Goal: Use online tool/utility: Utilize a website feature to perform a specific function

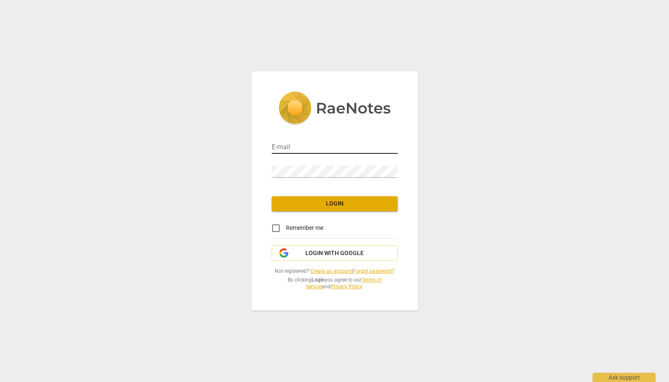
click at [287, 147] on input "email" at bounding box center [335, 148] width 126 height 12
type input "[EMAIL_ADDRESS][DOMAIN_NAME]"
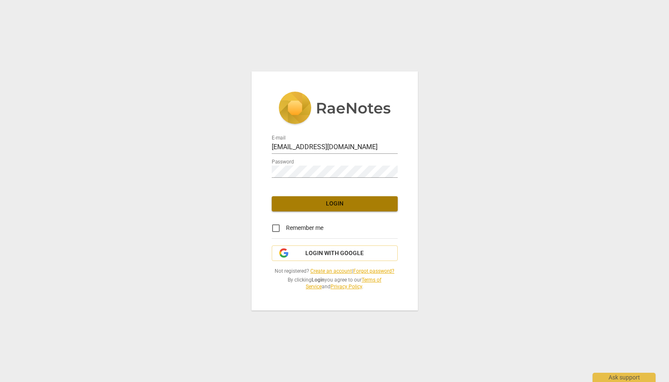
click at [335, 208] on button "Login" at bounding box center [335, 203] width 126 height 15
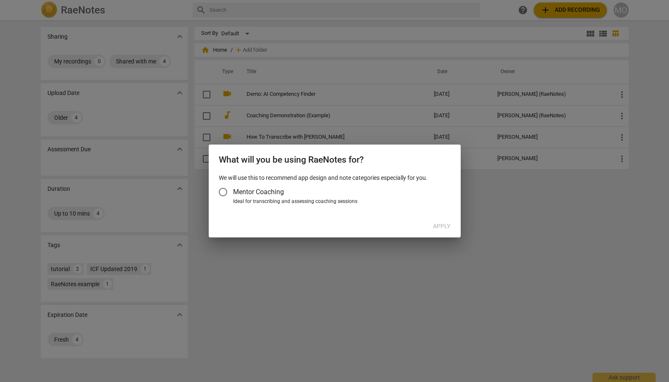
click at [25, 110] on div at bounding box center [334, 191] width 669 height 382
click at [443, 226] on div "Apply" at bounding box center [334, 226] width 249 height 15
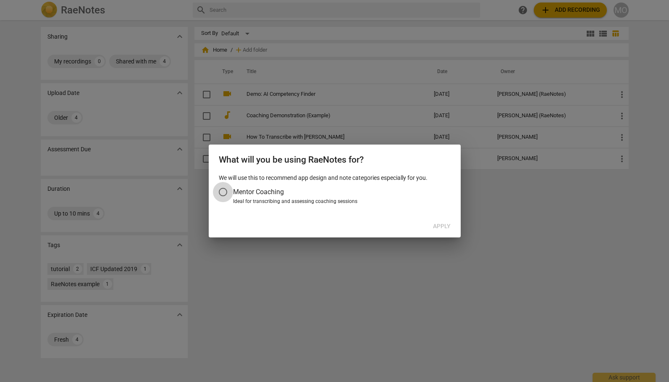
click at [223, 191] on input "Mentor Coaching" at bounding box center [223, 192] width 20 height 20
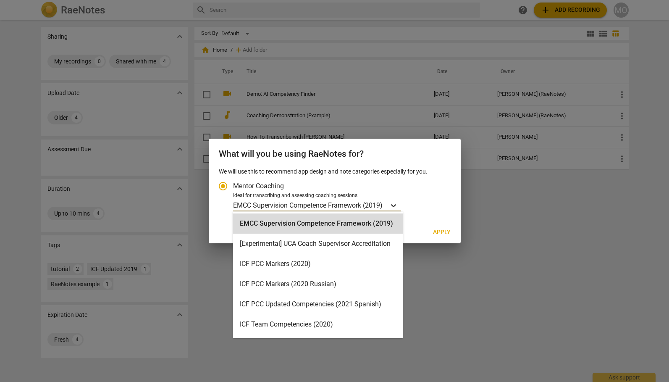
click at [395, 206] on icon "Account type" at bounding box center [393, 205] width 5 height 3
click at [0, 0] on input "Ideal for transcribing and assessing coaching sessions EMCC Supervision Compete…" at bounding box center [0, 0] width 0 height 0
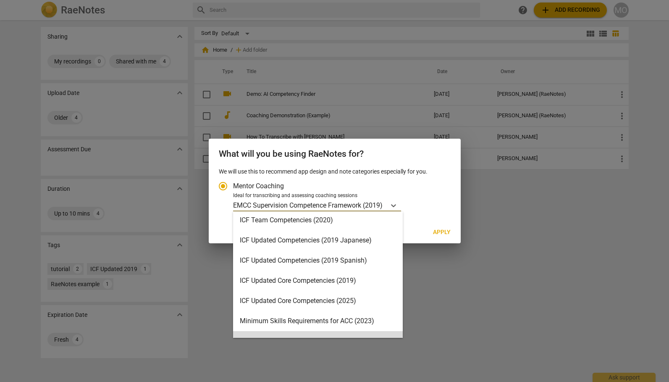
scroll to position [124, 0]
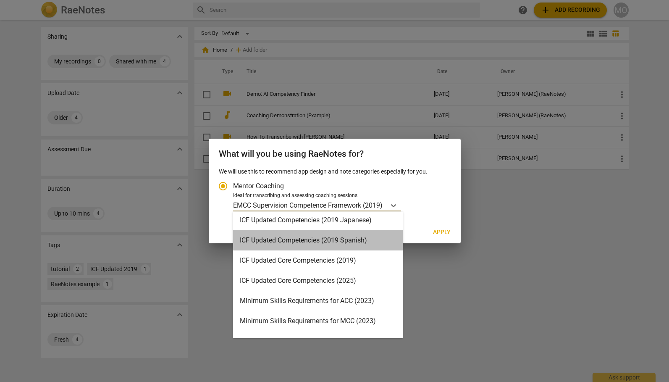
click at [355, 237] on div "ICF Updated Competencies (2019 Spanish)" at bounding box center [318, 240] width 170 height 20
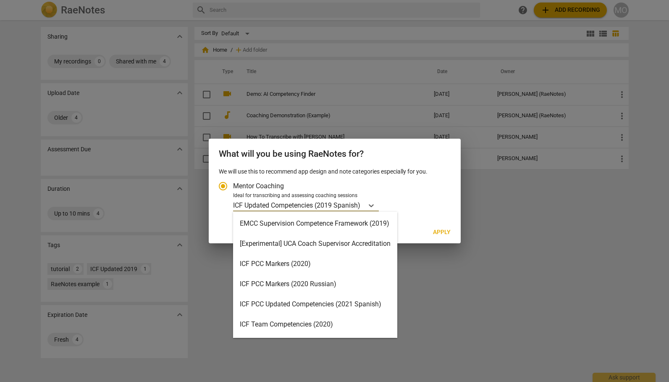
click at [264, 208] on p "ICF Updated Competencies (2019 Spanish)" at bounding box center [296, 205] width 127 height 10
click at [0, 0] on input "Ideal for transcribing and assessing coaching sessions option ICF Updated Compe…" at bounding box center [0, 0] width 0 height 0
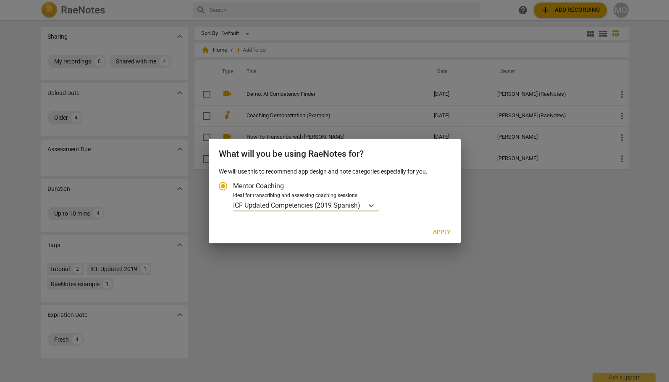
click at [264, 208] on p "ICF Updated Competencies (2019 Spanish)" at bounding box center [296, 205] width 127 height 10
click at [0, 0] on input "Ideal for transcribing and assessing coaching sessions option ICF Updated Compe…" at bounding box center [0, 0] width 0 height 0
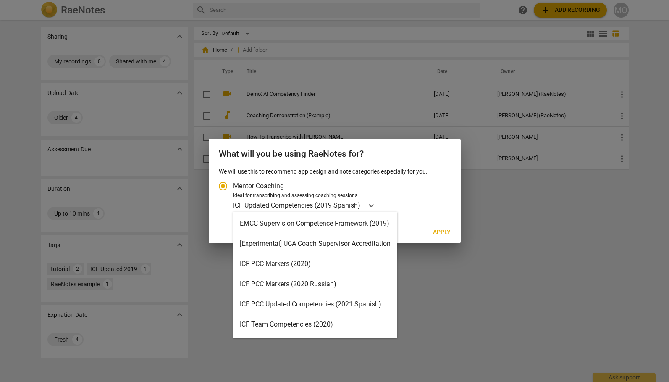
click at [264, 206] on p "ICF Updated Competencies (2019 Spanish)" at bounding box center [296, 205] width 127 height 10
click at [0, 0] on input "Ideal for transcribing and assessing coaching sessions option ICF Updated Compe…" at bounding box center [0, 0] width 0 height 0
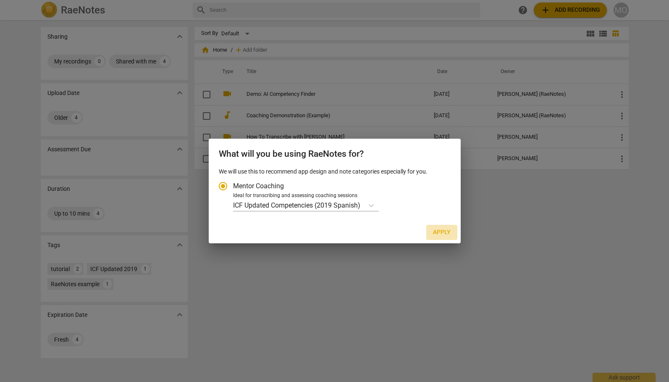
click at [441, 233] on span "Apply" at bounding box center [442, 232] width 18 height 8
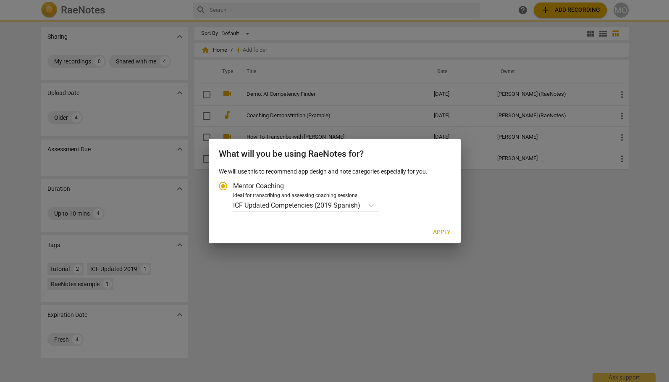
radio input "false"
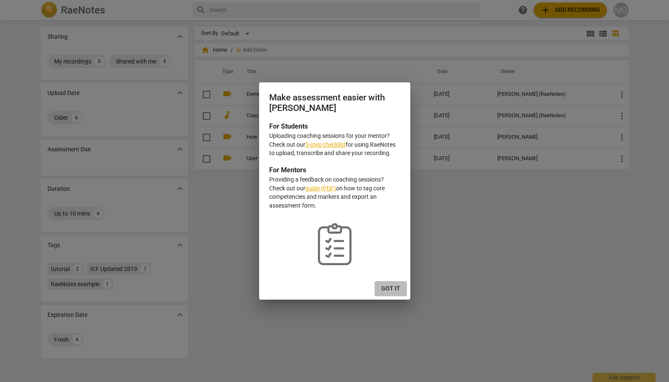
click at [390, 287] on span "Got it" at bounding box center [390, 288] width 19 height 8
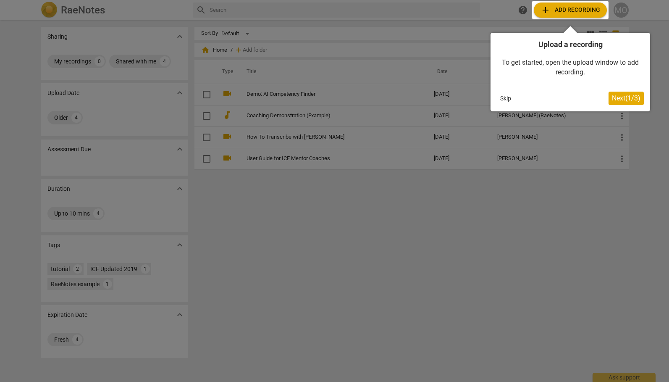
click at [505, 97] on button "Skip" at bounding box center [506, 98] width 18 height 13
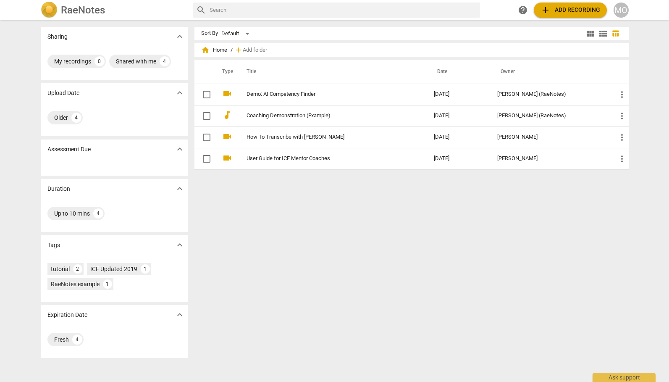
click at [614, 34] on span "table_chart" at bounding box center [616, 33] width 8 height 8
click at [567, 12] on span "add Add recording" at bounding box center [571, 10] width 60 height 10
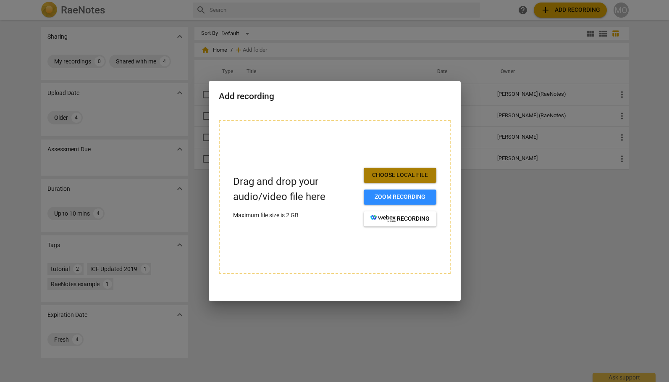
click at [397, 175] on span "Choose local file" at bounding box center [400, 175] width 59 height 8
click at [399, 175] on span "Choose local file" at bounding box center [400, 175] width 59 height 8
